Goal: Transaction & Acquisition: Purchase product/service

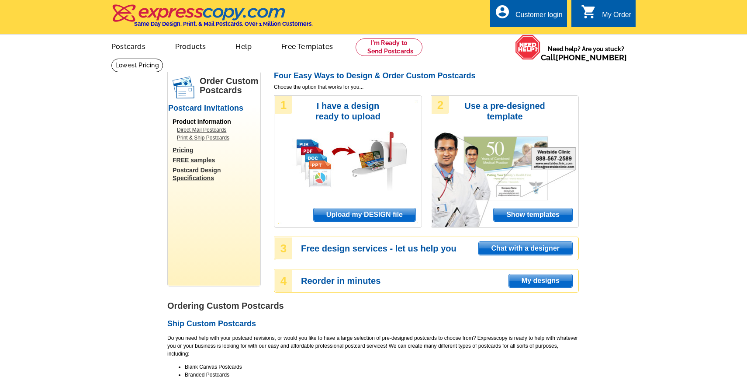
click at [397, 216] on span "Upload my DESIGN file" at bounding box center [365, 214] width 102 height 13
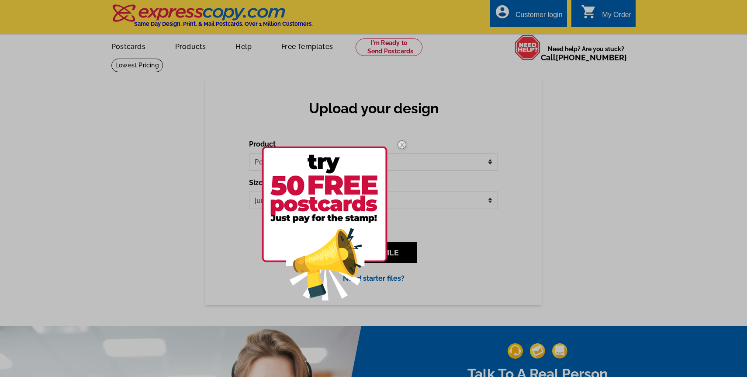
click at [400, 141] on img at bounding box center [401, 144] width 25 height 25
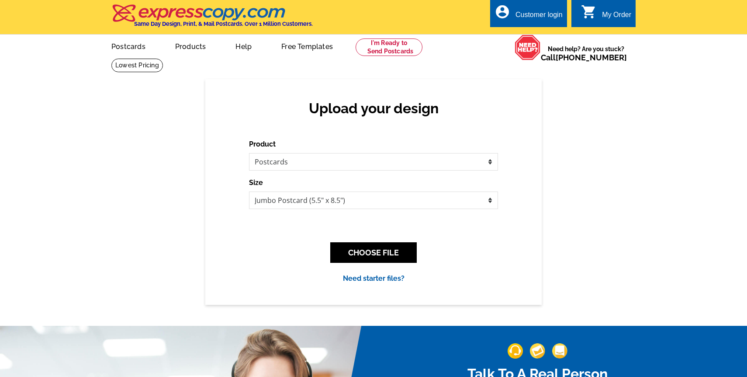
click at [627, 139] on div "Upload your design Product Please select the type of file... Postcards Business…" at bounding box center [373, 191] width 747 height 225
click at [421, 197] on select "Jumbo Postcard (5.5" x 8.5") Regular Postcard (4.25" x 5.6") Panoramic Postcard…" at bounding box center [373, 199] width 249 height 17
